Goal: Check status: Check status

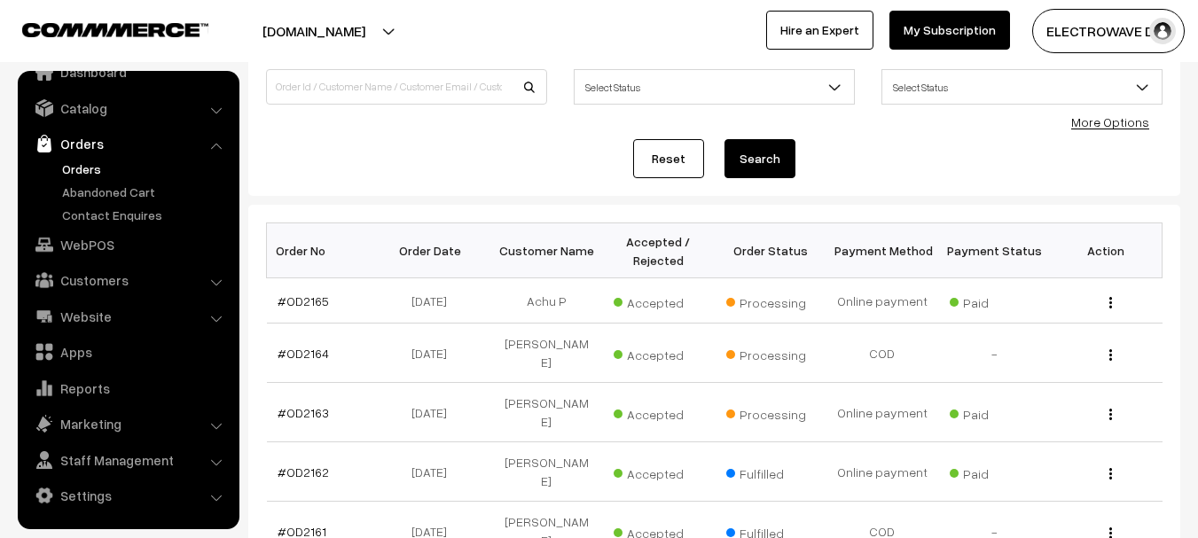
scroll to position [94, 0]
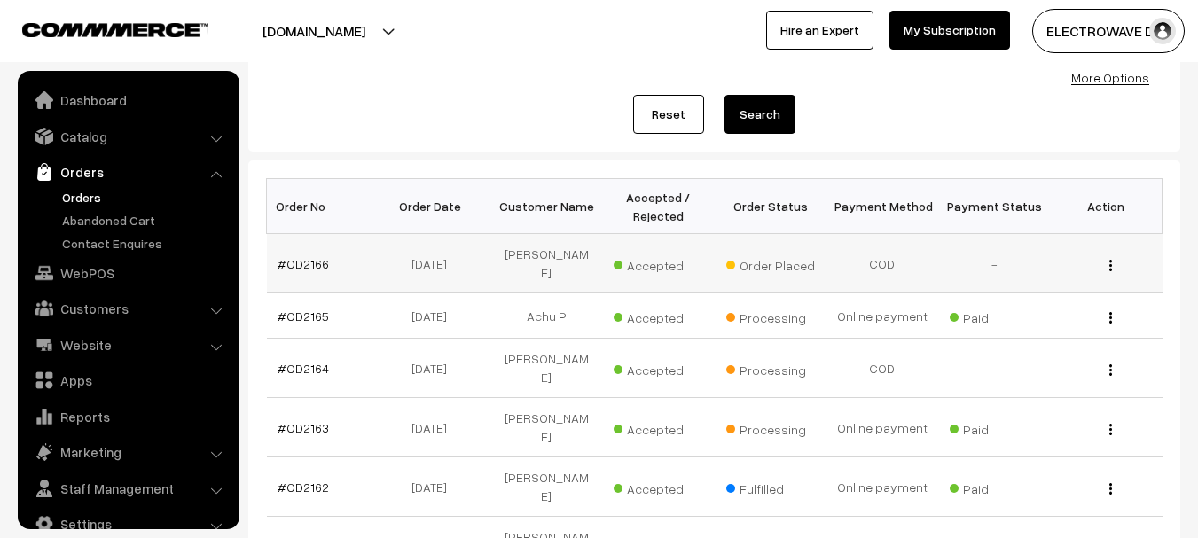
scroll to position [28, 0]
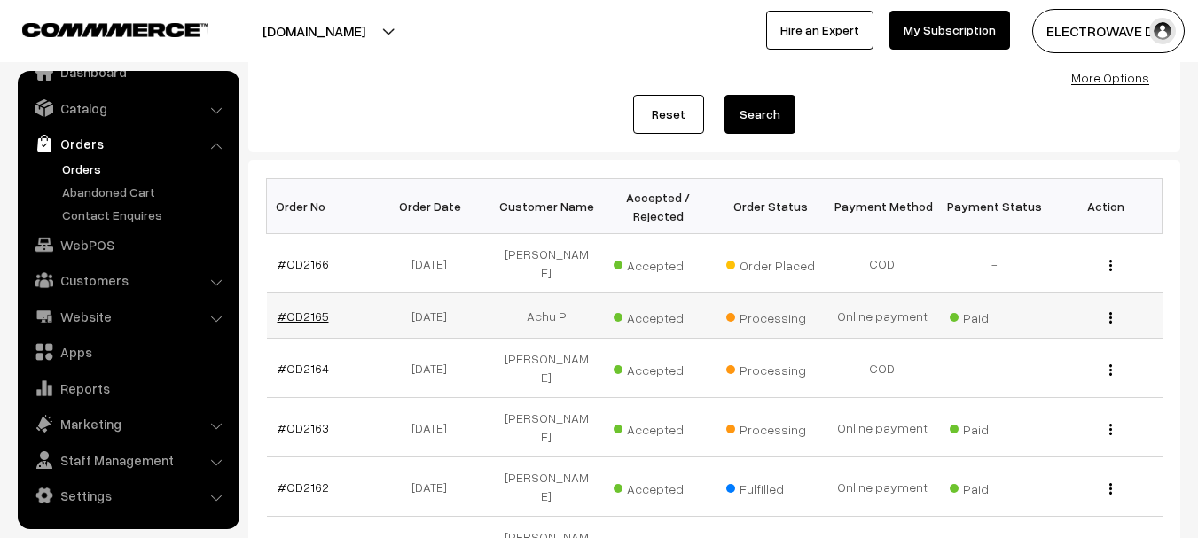
click at [294, 309] on link "#OD2165" at bounding box center [303, 316] width 51 height 15
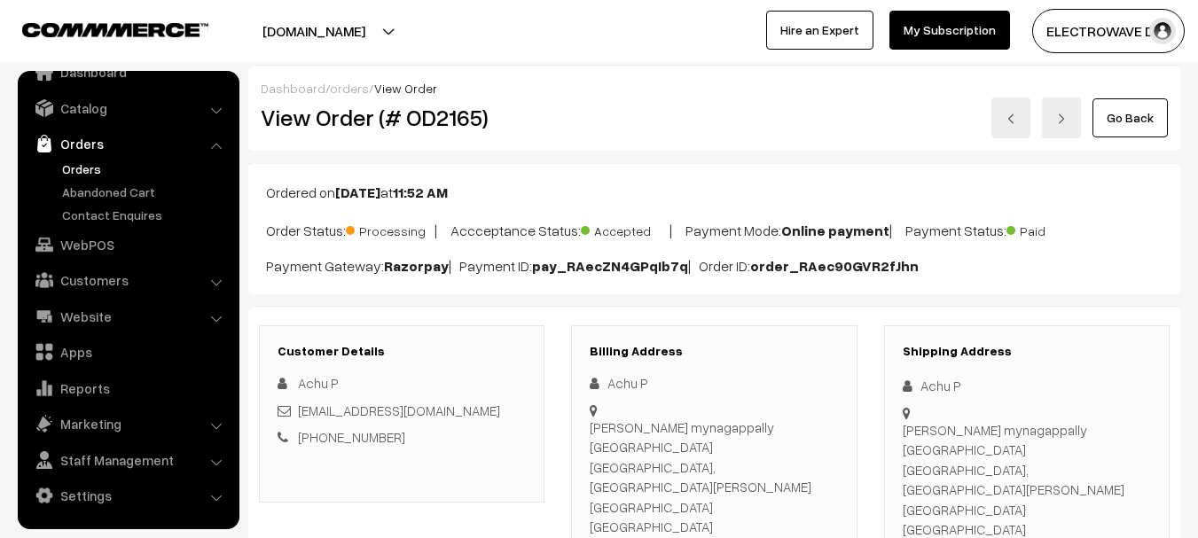
click at [1014, 124] on link at bounding box center [1011, 118] width 39 height 41
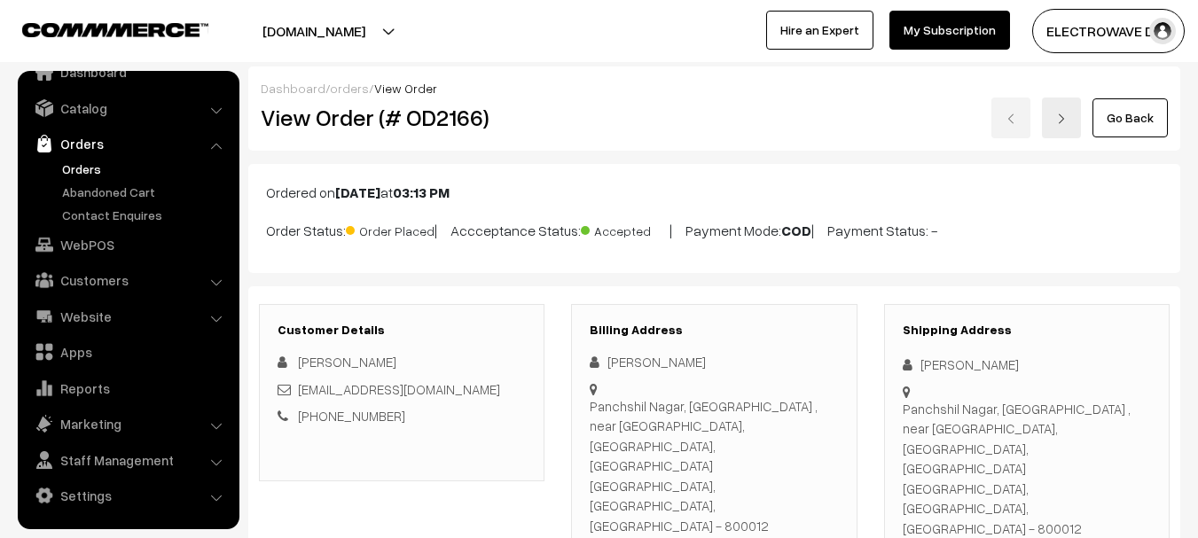
click at [91, 143] on link "Orders" at bounding box center [127, 144] width 211 height 32
